Goal: Find specific fact: Find specific fact

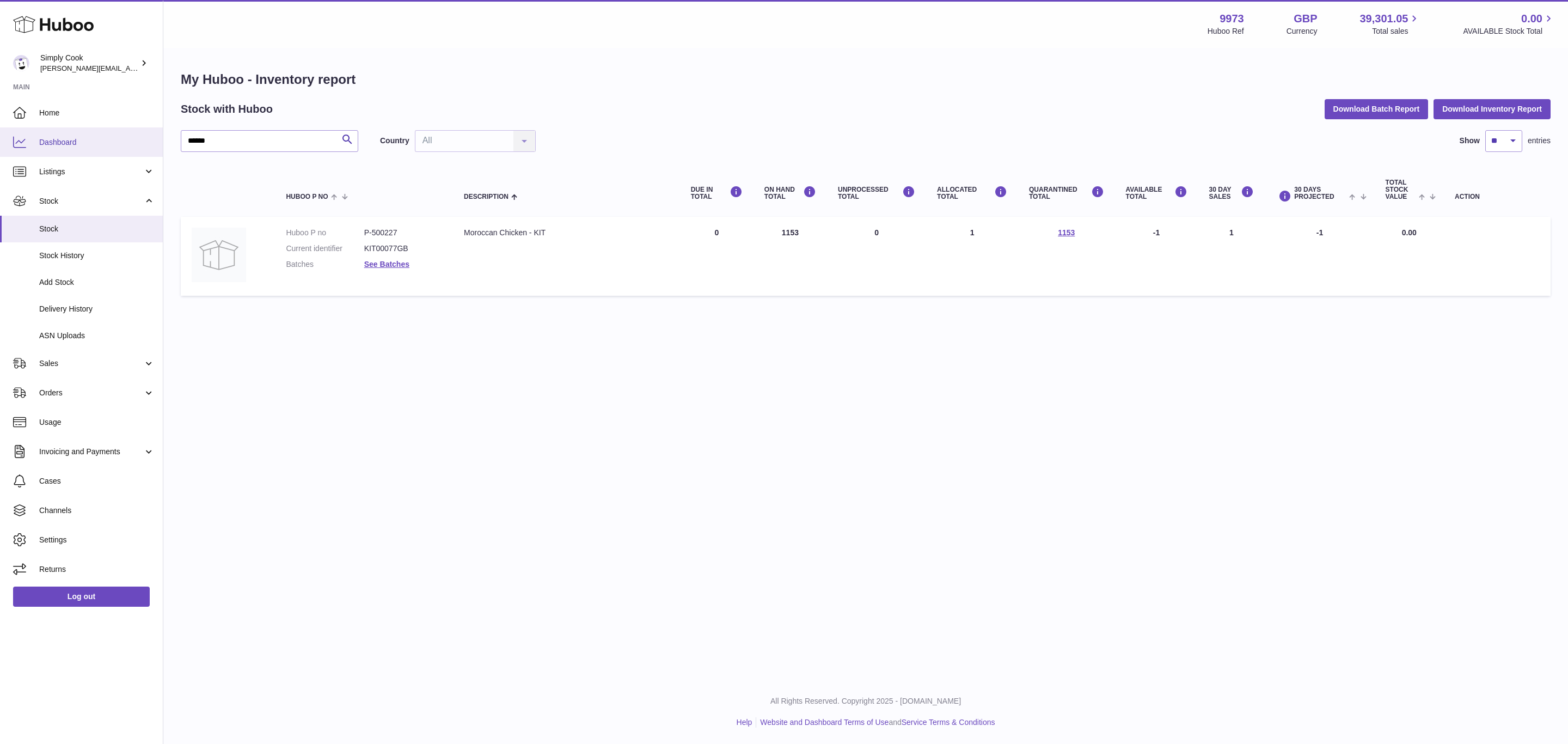
drag, startPoint x: 237, startPoint y: 146, endPoint x: 38, endPoint y: 130, distance: 199.6
click at [38, 130] on div "Huboo Simply Cook [EMAIL_ADDRESS][DOMAIN_NAME] Main Home Dashboard Listings Not…" at bounding box center [784, 372] width 1568 height 744
click at [384, 236] on dd "P-500216" at bounding box center [403, 233] width 78 height 10
click at [385, 229] on dd "P-500216" at bounding box center [403, 233] width 78 height 10
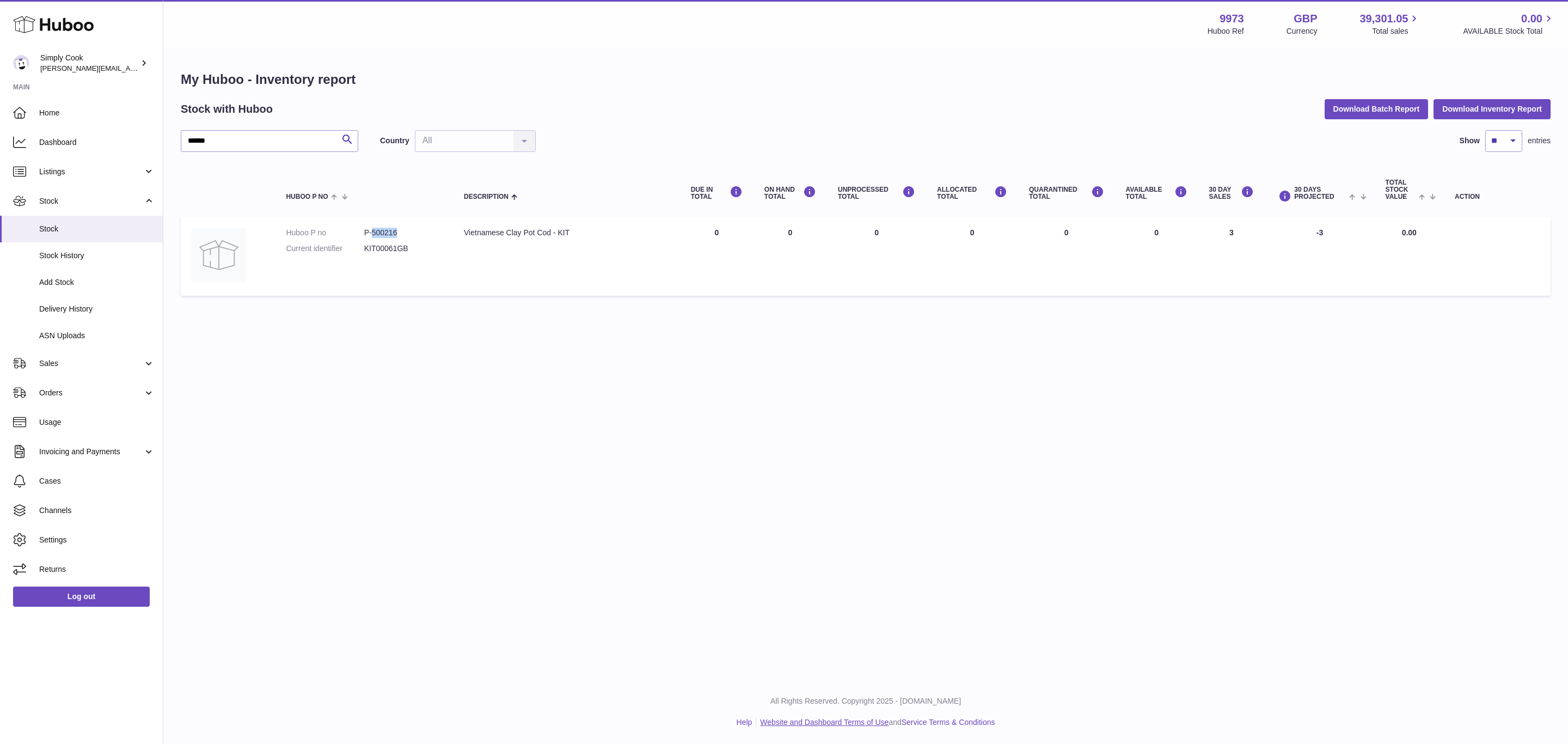
copy dd "500216"
drag, startPoint x: 247, startPoint y: 136, endPoint x: 0, endPoint y: 96, distance: 250.2
click at [0, 96] on div "Huboo Simply Cook [EMAIL_ADDRESS][DOMAIN_NAME] Main Home Dashboard Listings Not…" at bounding box center [784, 372] width 1568 height 744
paste input "text"
click at [384, 217] on td "Huboo P no P-500200 Current identifier KIT00009GB" at bounding box center [364, 256] width 178 height 79
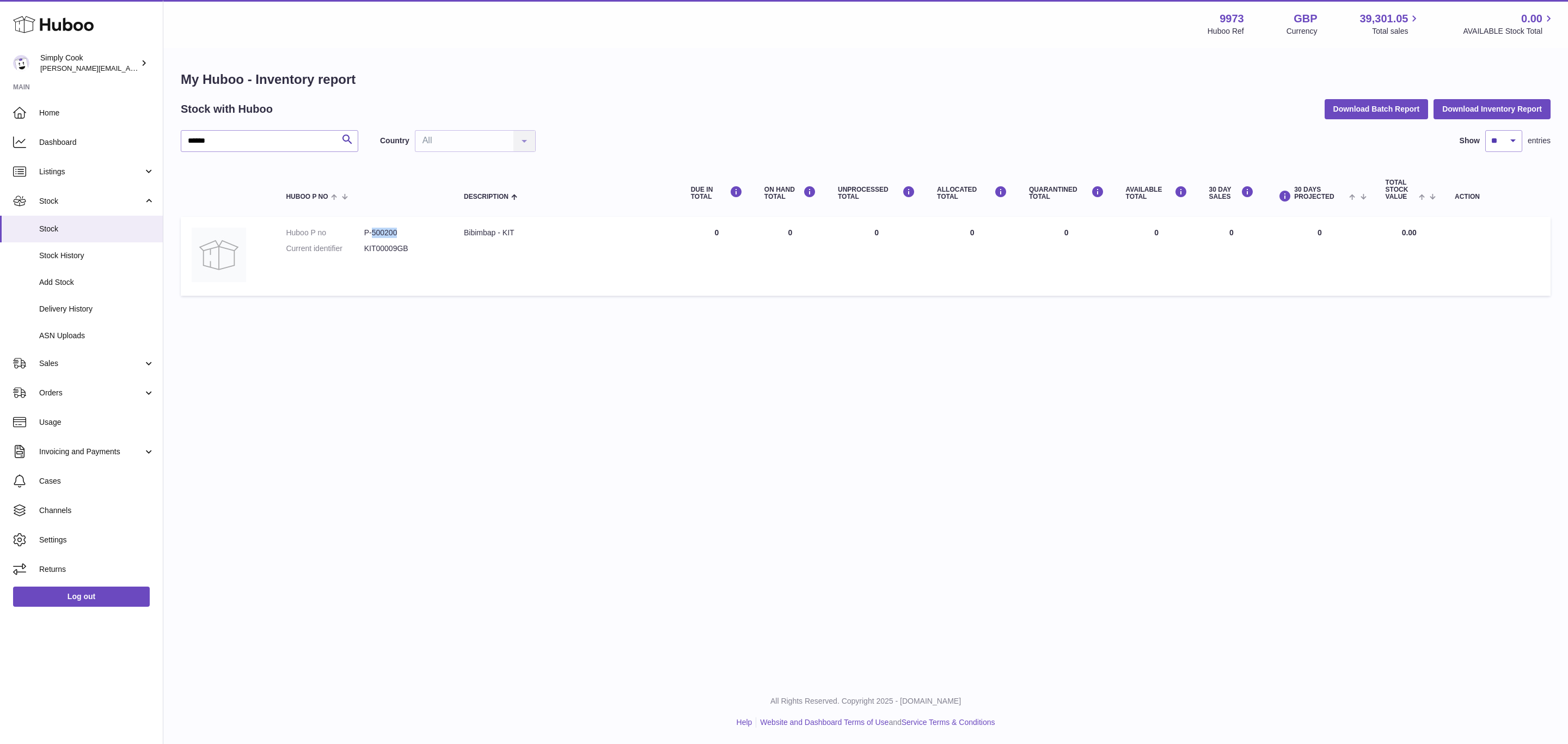
click at [384, 217] on td "Huboo P no P-500200 Current identifier KIT00009GB" at bounding box center [364, 256] width 178 height 79
copy dd "500200"
drag, startPoint x: 286, startPoint y: 147, endPoint x: 7, endPoint y: 135, distance: 279.3
click at [0, 135] on div "Huboo Simply Cook [EMAIL_ADDRESS][DOMAIN_NAME] Main Home Dashboard Listings Not…" at bounding box center [784, 372] width 1568 height 744
paste input "text"
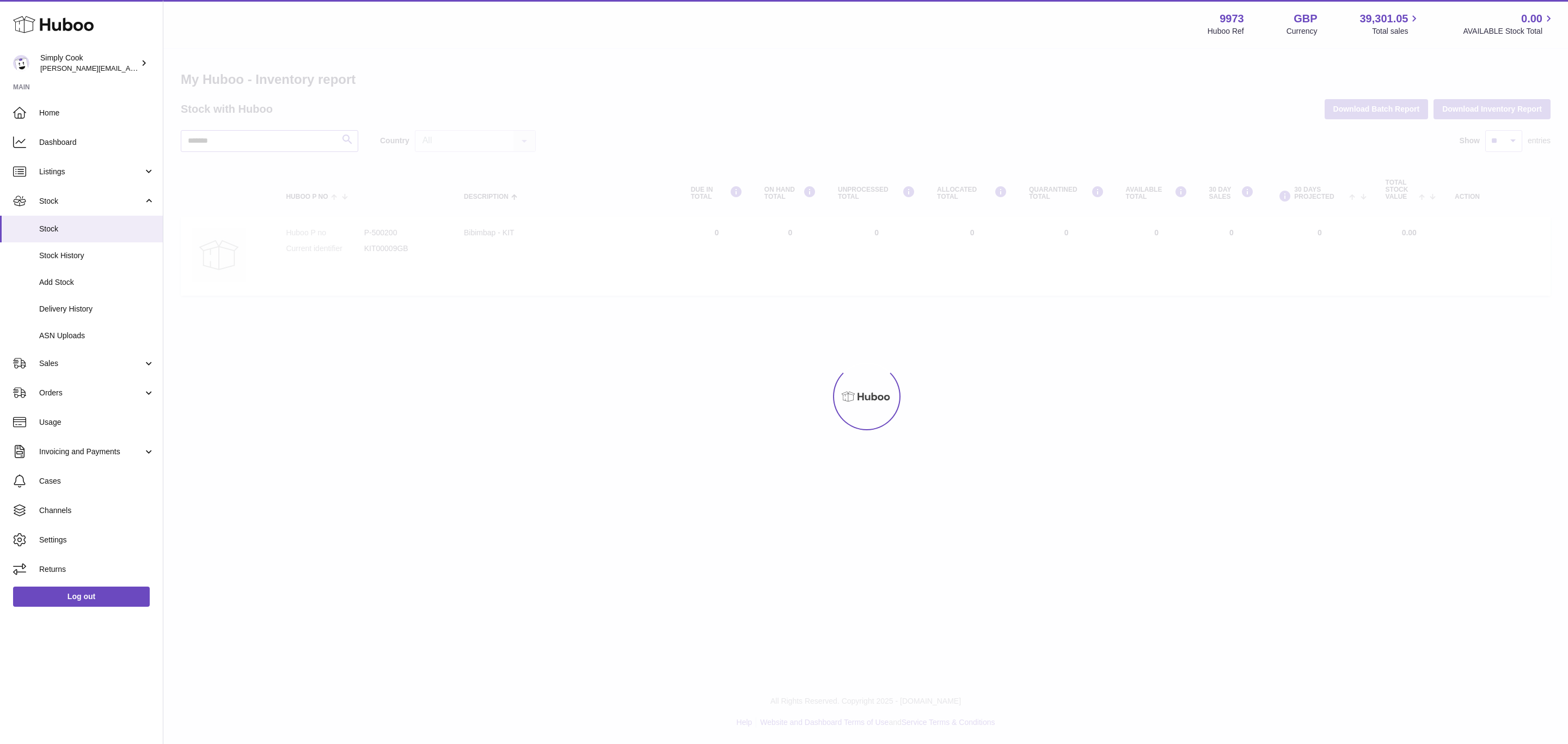
type input "******"
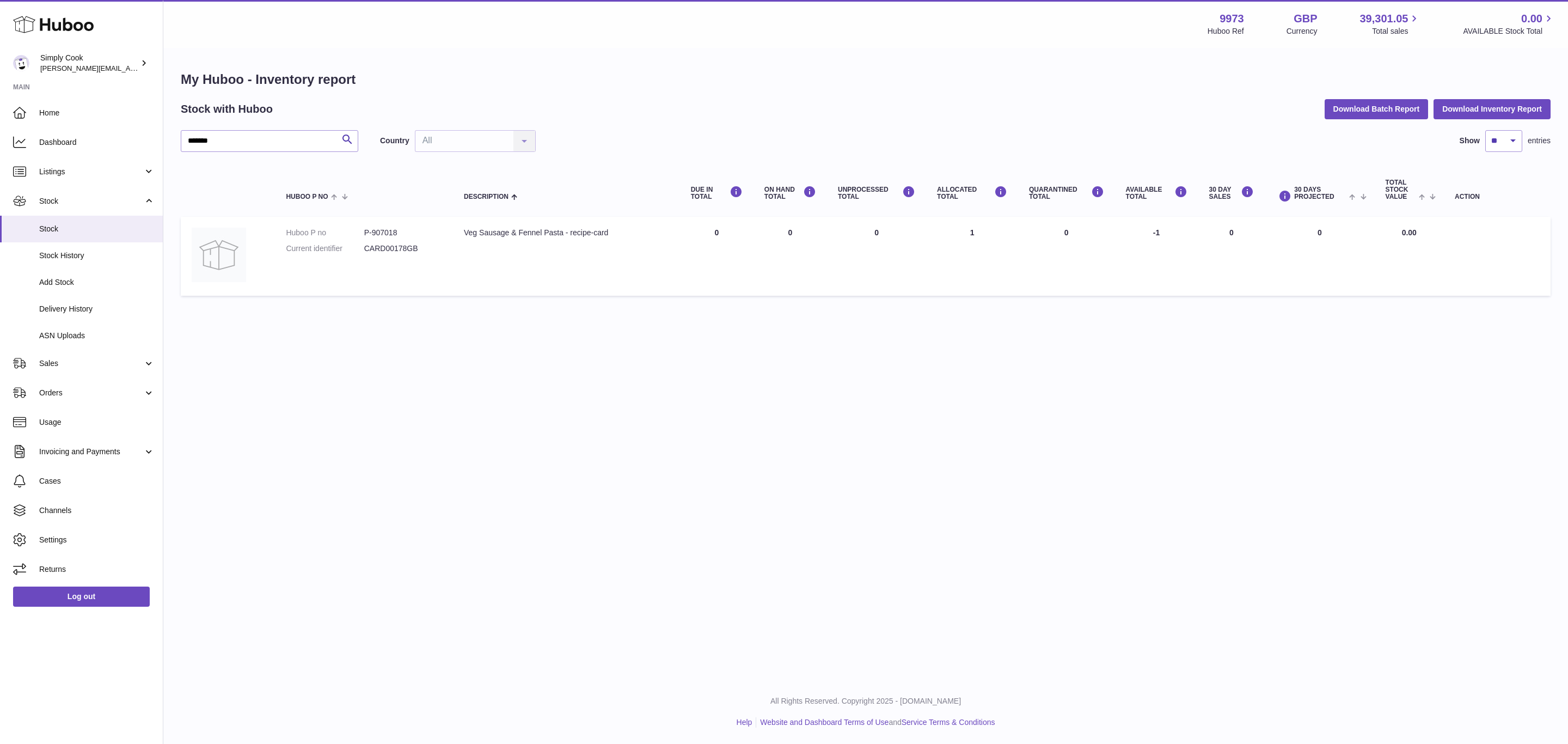
click at [380, 232] on dd "P-907018" at bounding box center [403, 233] width 78 height 10
copy dd "907018"
